Goal: Information Seeking & Learning: Find specific page/section

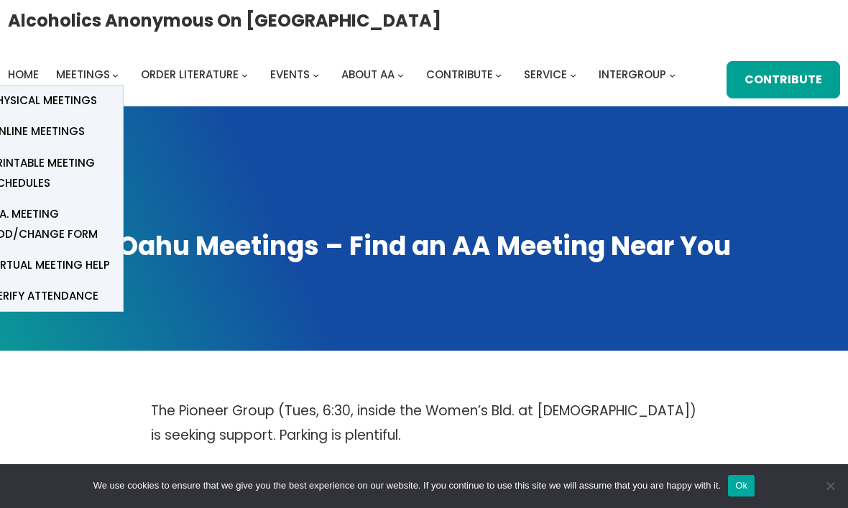
click at [75, 110] on span "Physical Meetings" at bounding box center [43, 101] width 107 height 20
click at [72, 103] on span "Physical Meetings" at bounding box center [43, 101] width 107 height 20
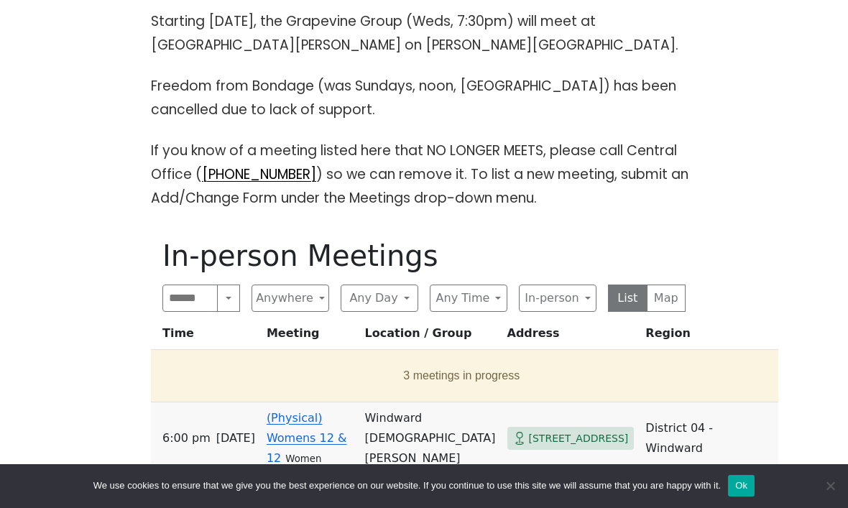
scroll to position [450, 0]
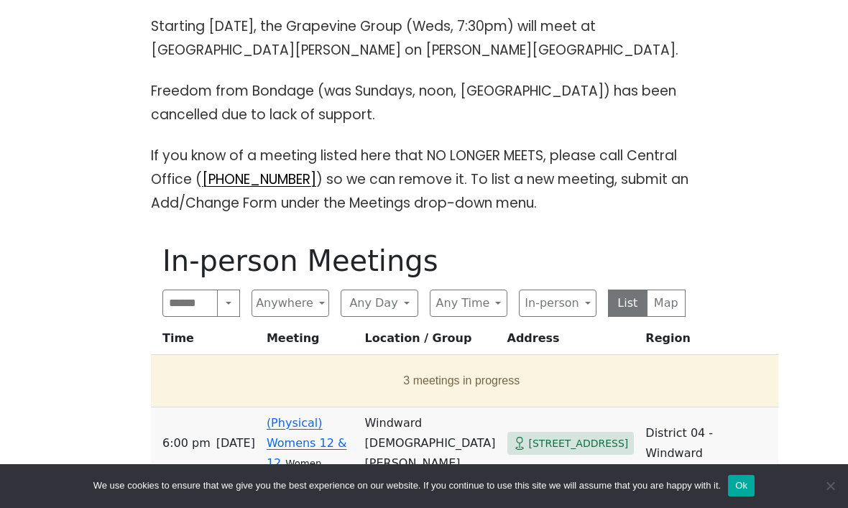
click at [402, 305] on button "Any Day" at bounding box center [380, 303] width 78 height 27
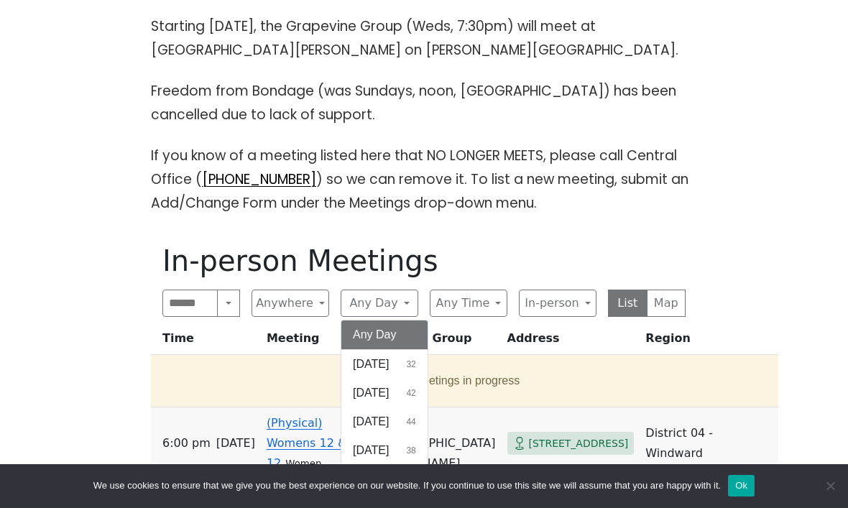
click at [419, 427] on button "[DATE] 44" at bounding box center [384, 421] width 86 height 29
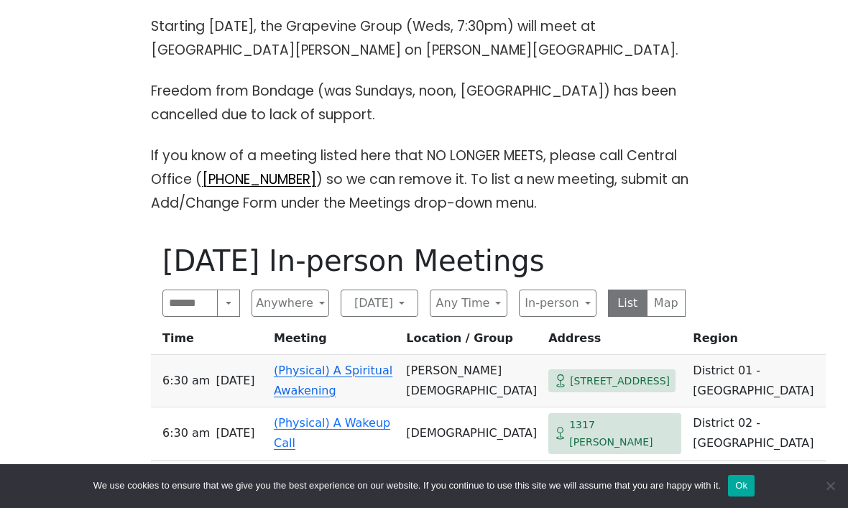
click at [496, 311] on button "Any Time" at bounding box center [469, 303] width 78 height 27
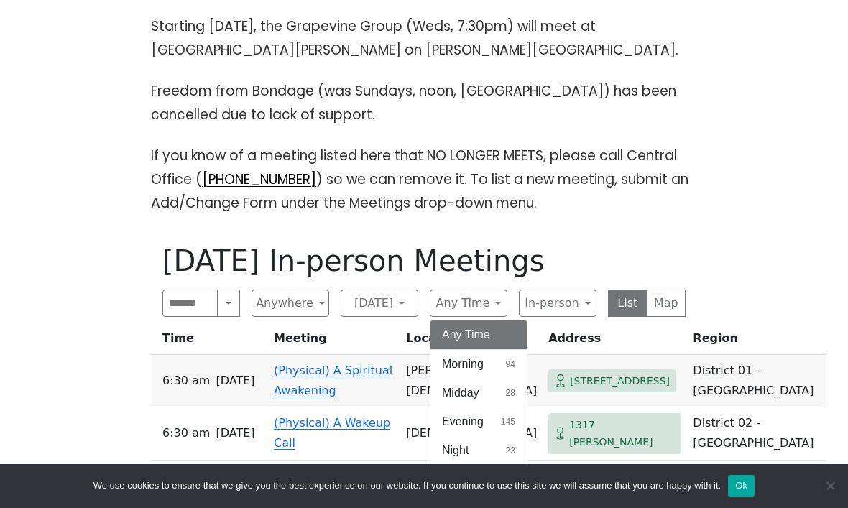
scroll to position [445, 0]
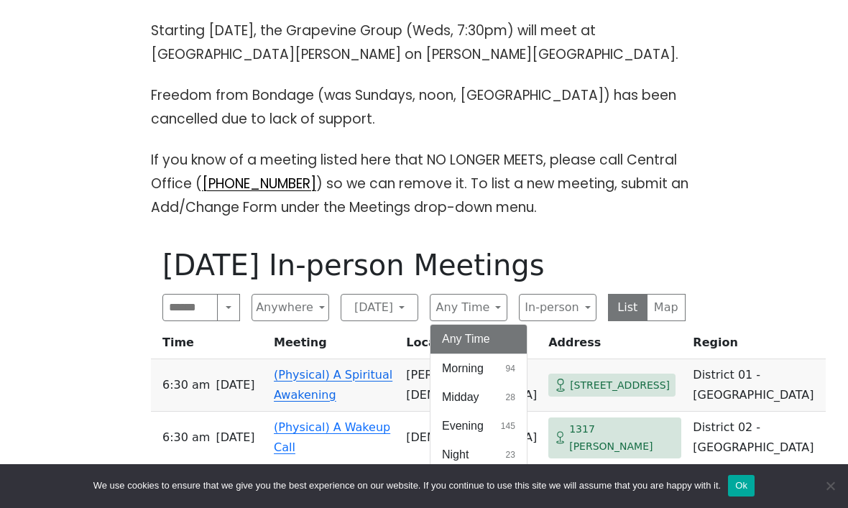
click at [584, 309] on button "In-person" at bounding box center [558, 307] width 78 height 27
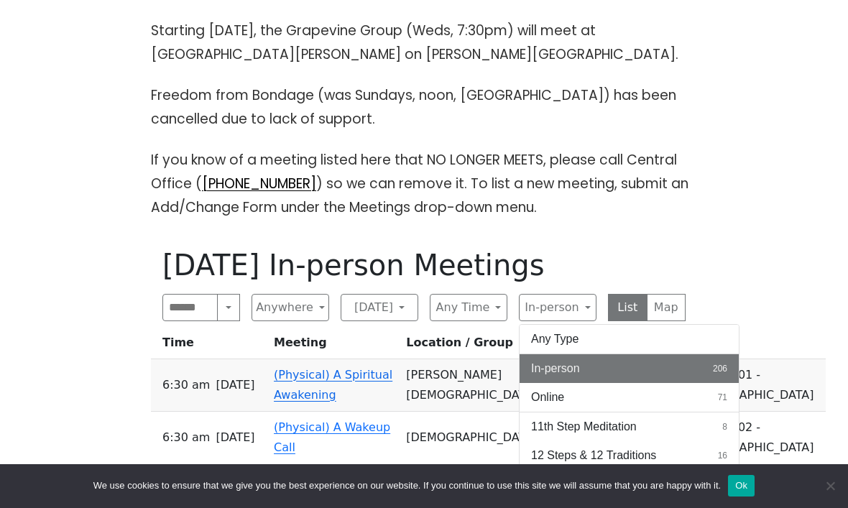
click at [719, 230] on div "The Pioneer Group (Tues, 6:30, inside the Women’s Bld. at [DEMOGRAPHIC_DATA]) i…" at bounding box center [423, 447] width 763 height 989
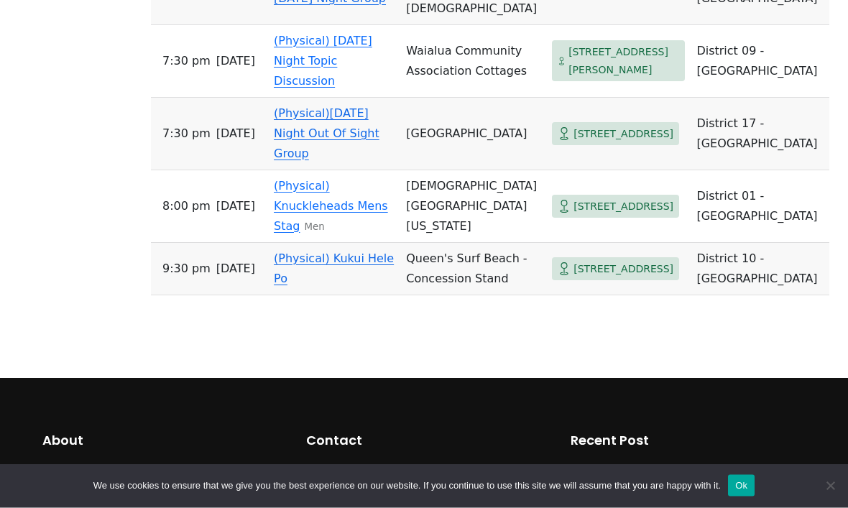
scroll to position [2504, 0]
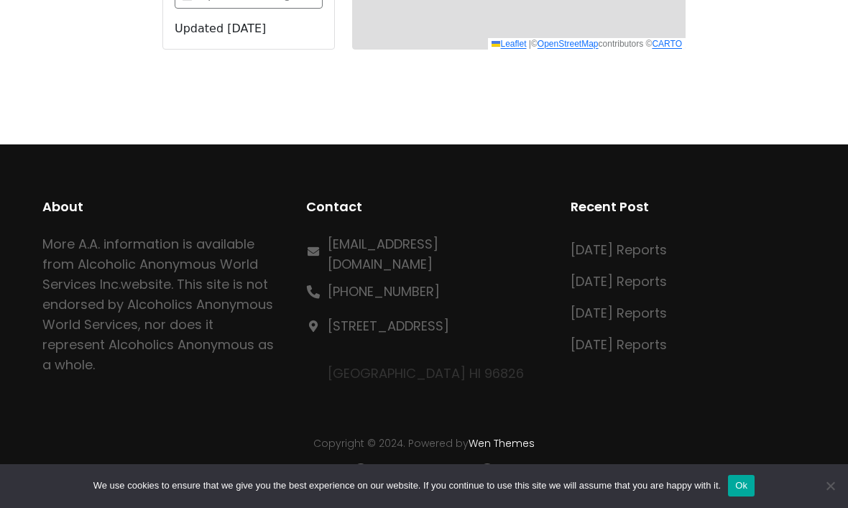
scroll to position [681, 0]
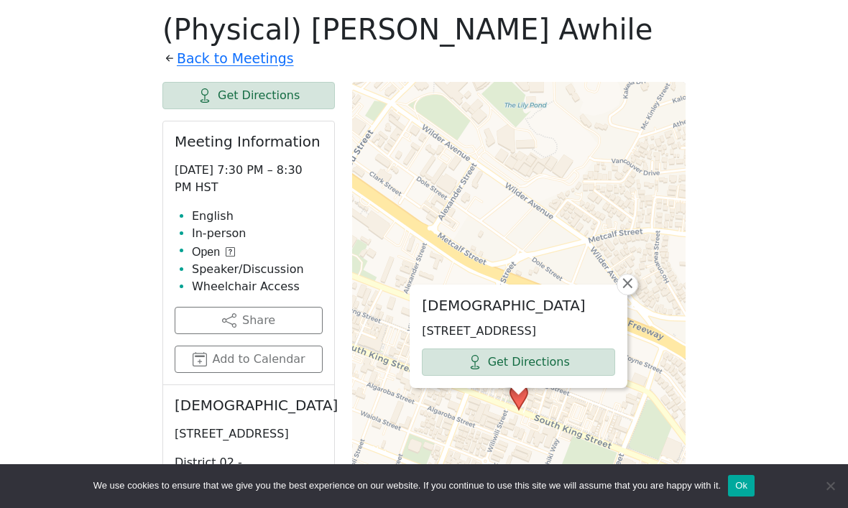
click at [565, 368] on link "Get Directions" at bounding box center [518, 361] width 193 height 27
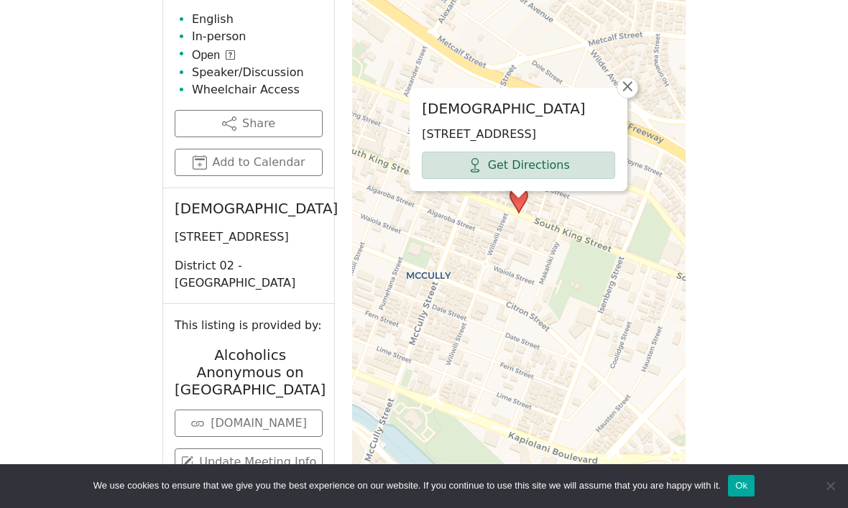
scroll to position [880, 0]
